Goal: Task Accomplishment & Management: Complete application form

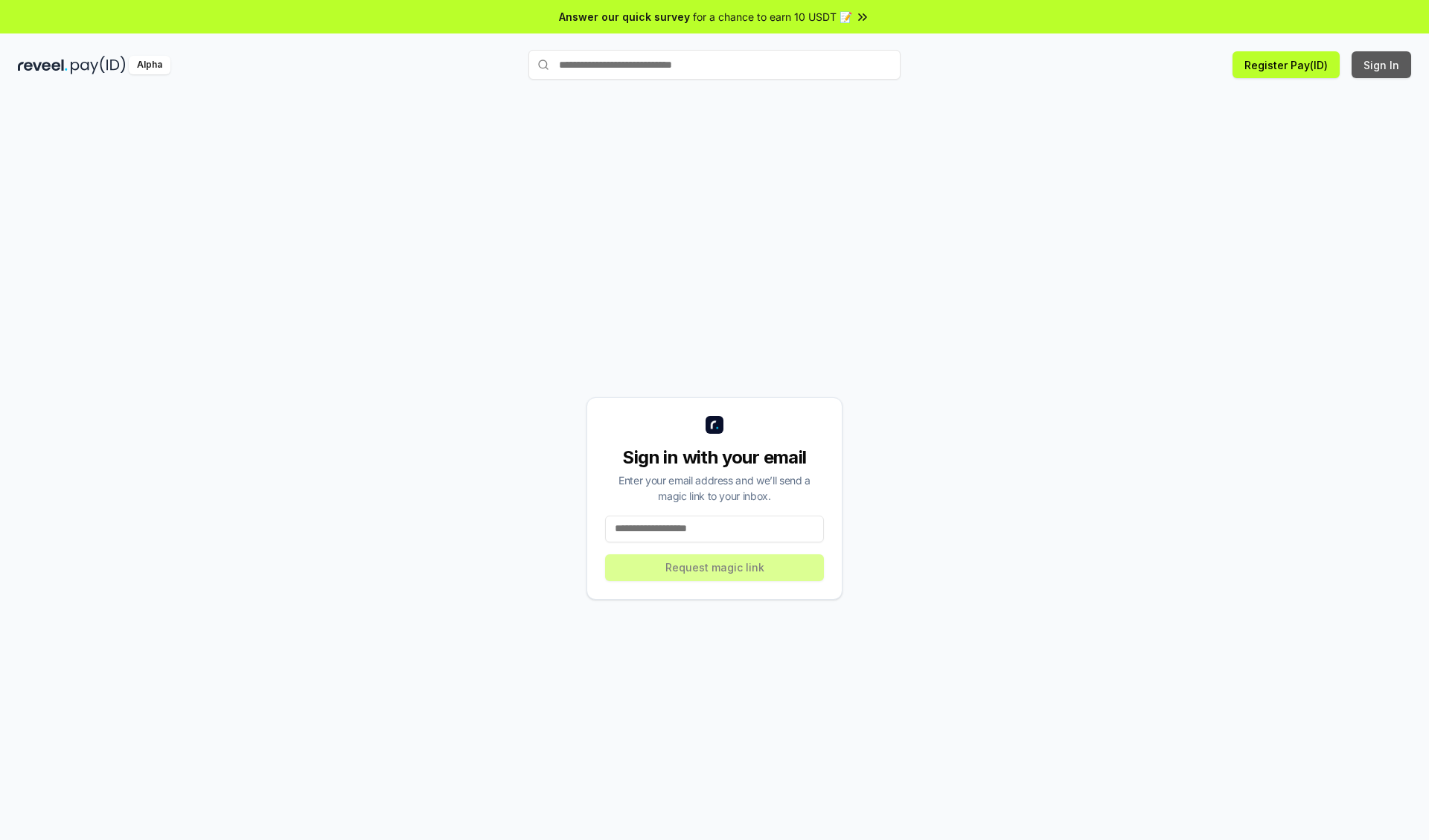
click at [1382, 65] on button "Sign In" at bounding box center [1381, 64] width 59 height 27
type input "**********"
click at [714, 567] on button "Request magic link" at bounding box center [714, 567] width 218 height 27
